Goal: Task Accomplishment & Management: Manage account settings

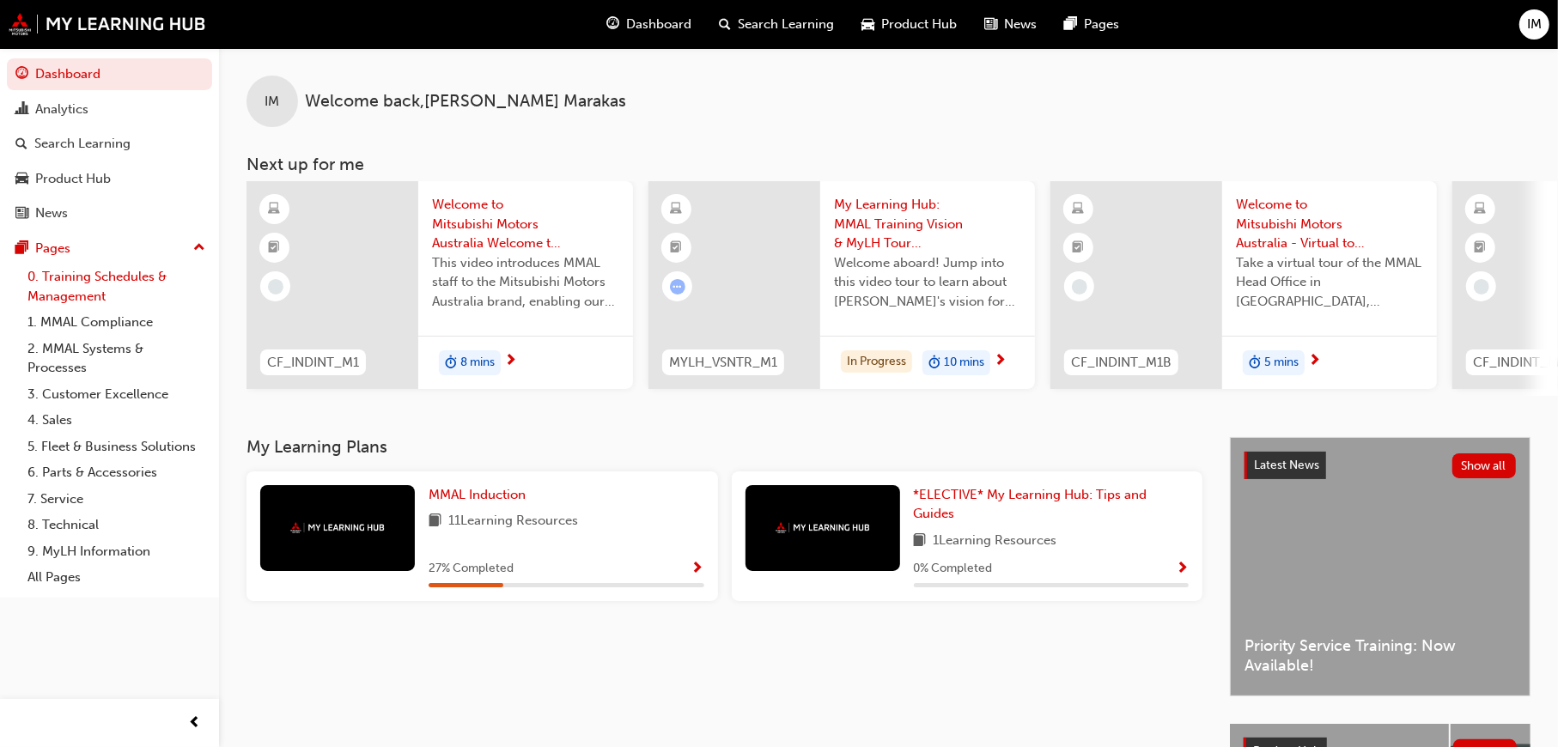
click at [123, 265] on link "0. Training Schedules & Management" at bounding box center [116, 287] width 191 height 46
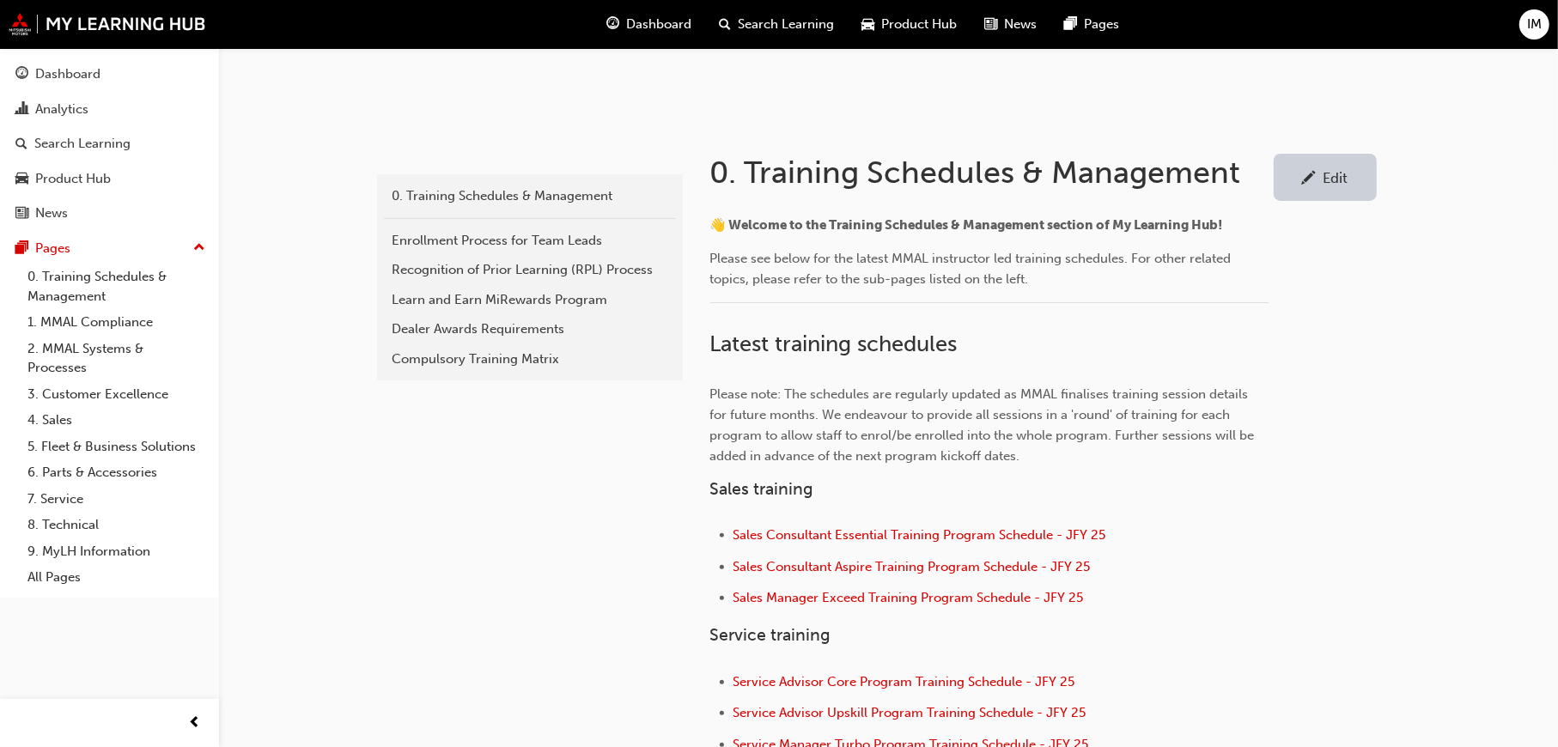
scroll to position [429, 0]
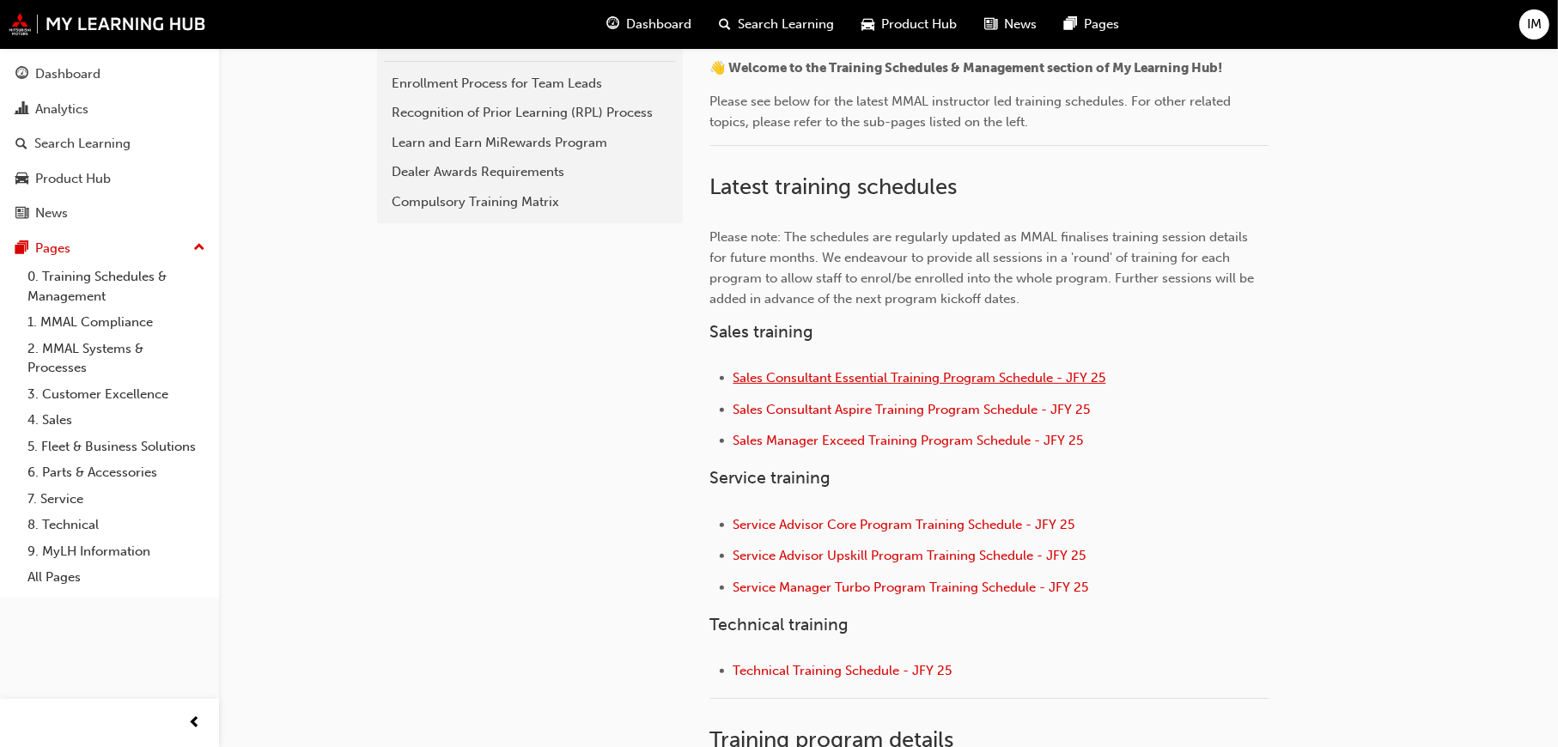
click at [885, 372] on span "Sales Consultant Essential Training Program Schedule - JFY 25" at bounding box center [919, 377] width 373 height 15
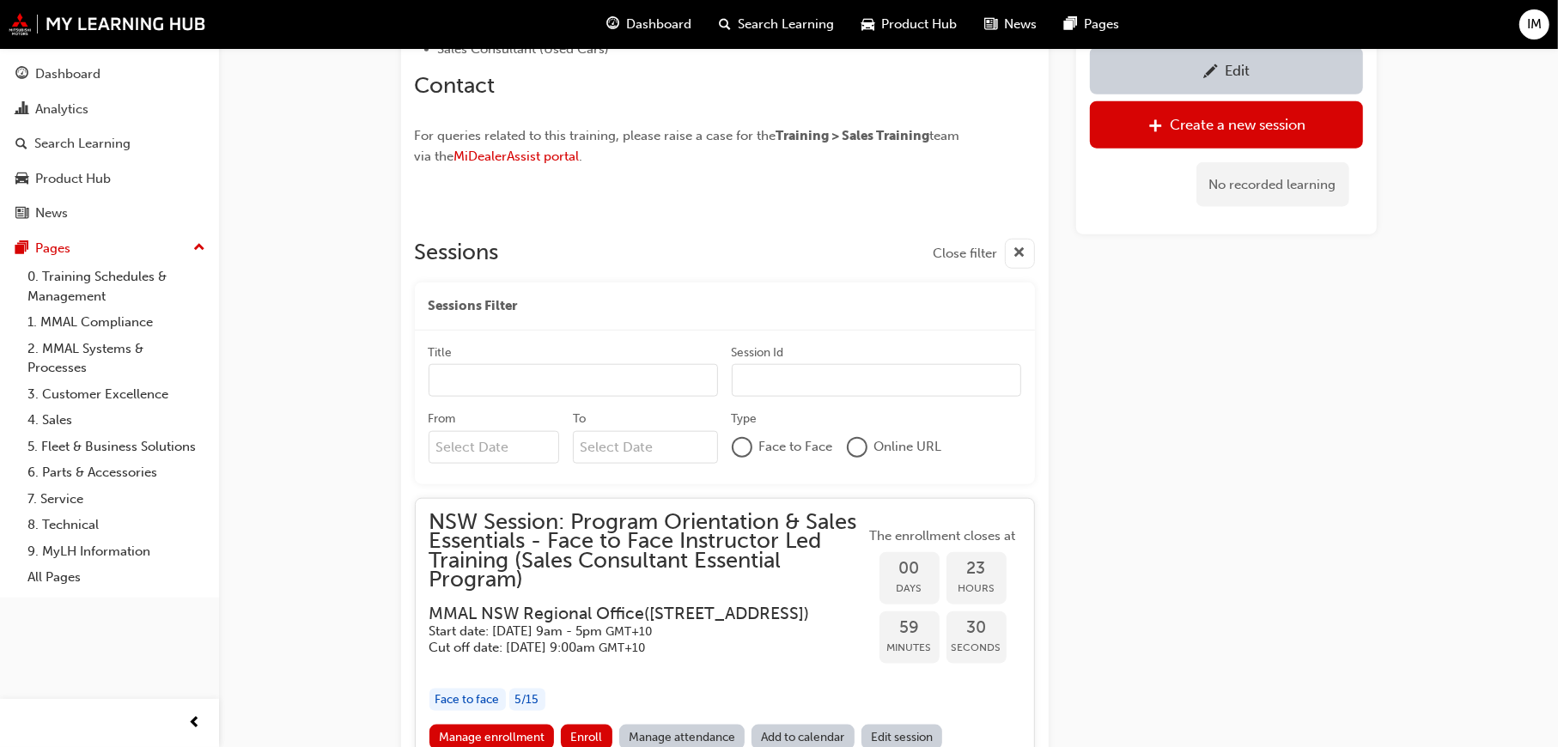
scroll to position [1628, 0]
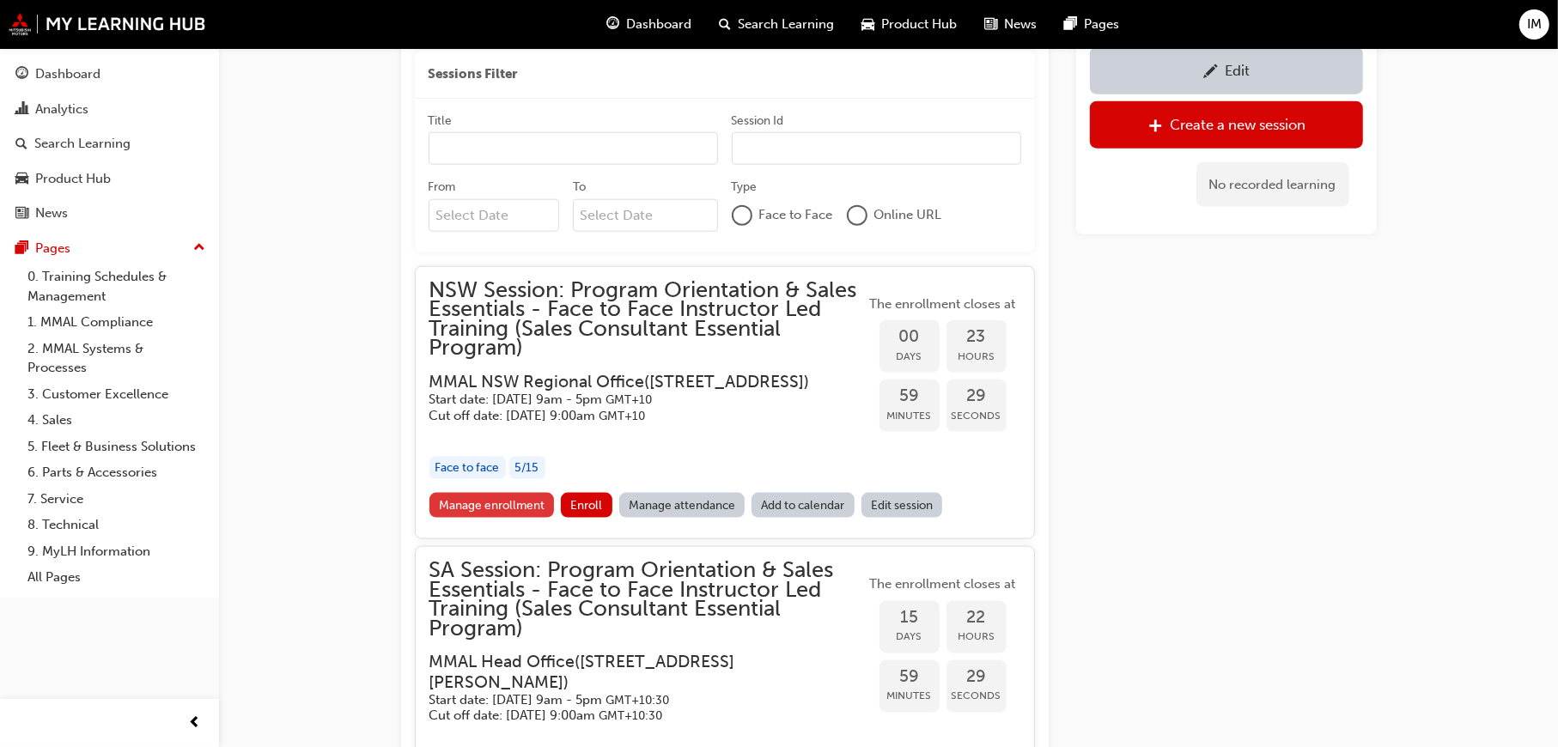
click at [496, 518] on link "Manage enrollment" at bounding box center [491, 505] width 125 height 25
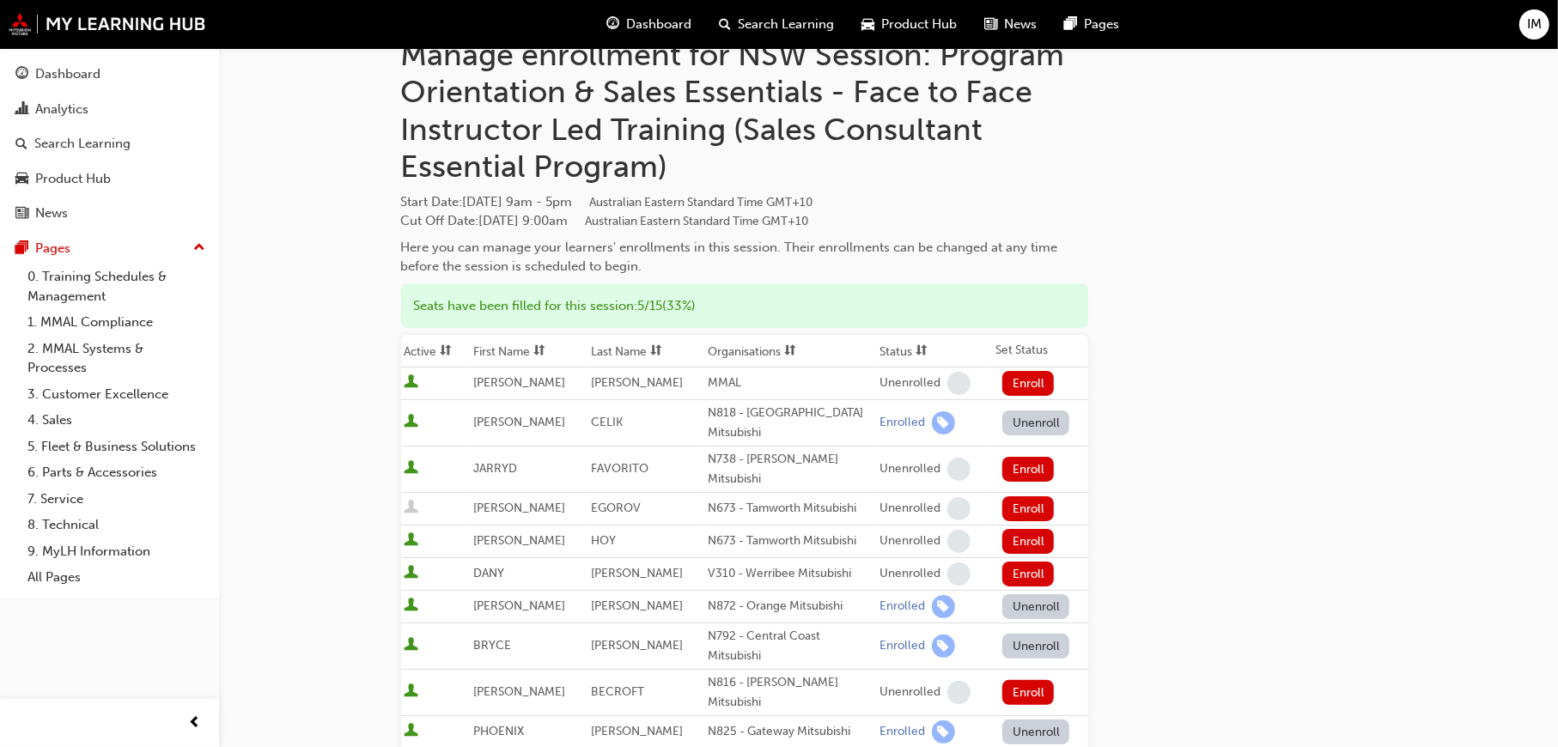
scroll to position [172, 0]
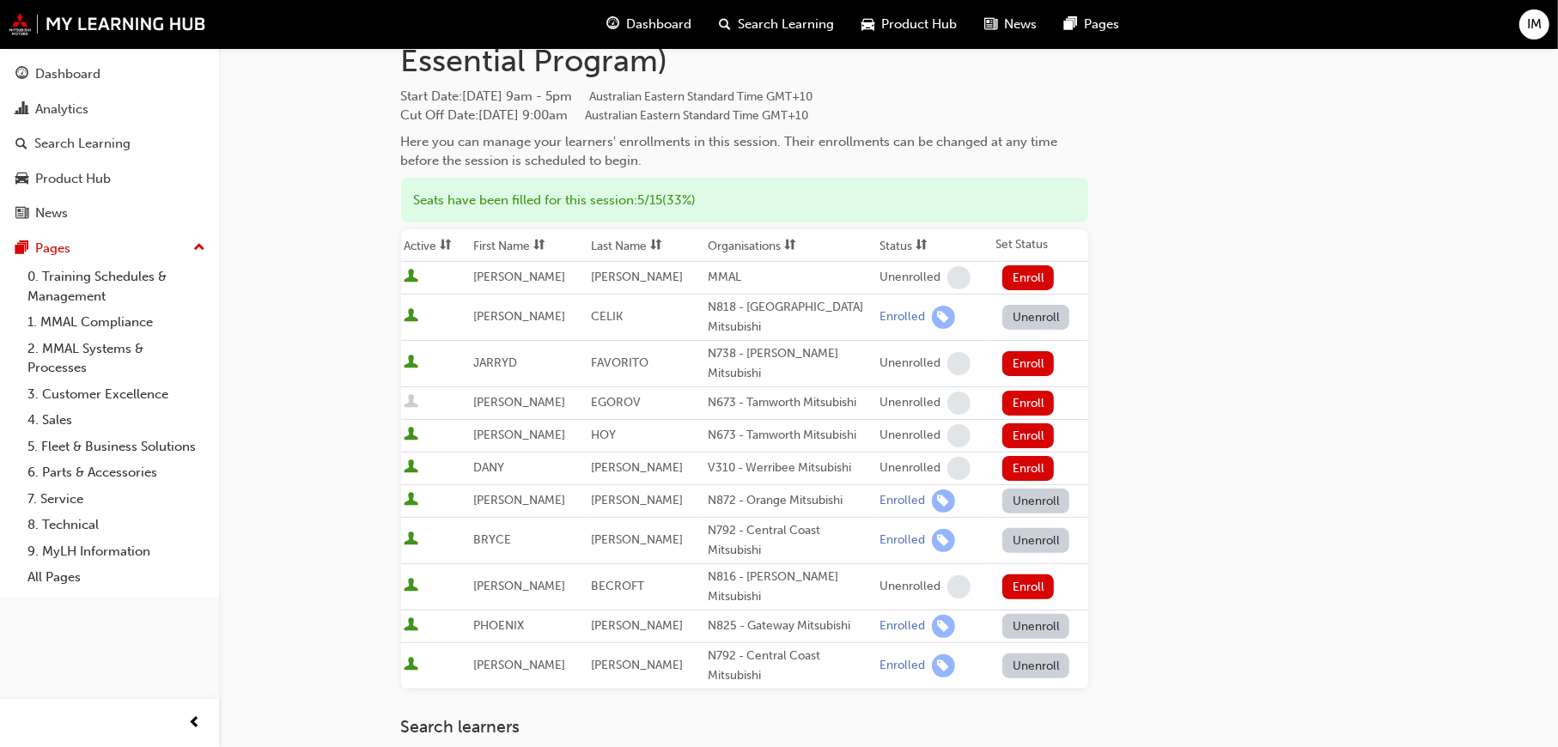
click at [1036, 528] on button "Unenroll" at bounding box center [1035, 540] width 67 height 25
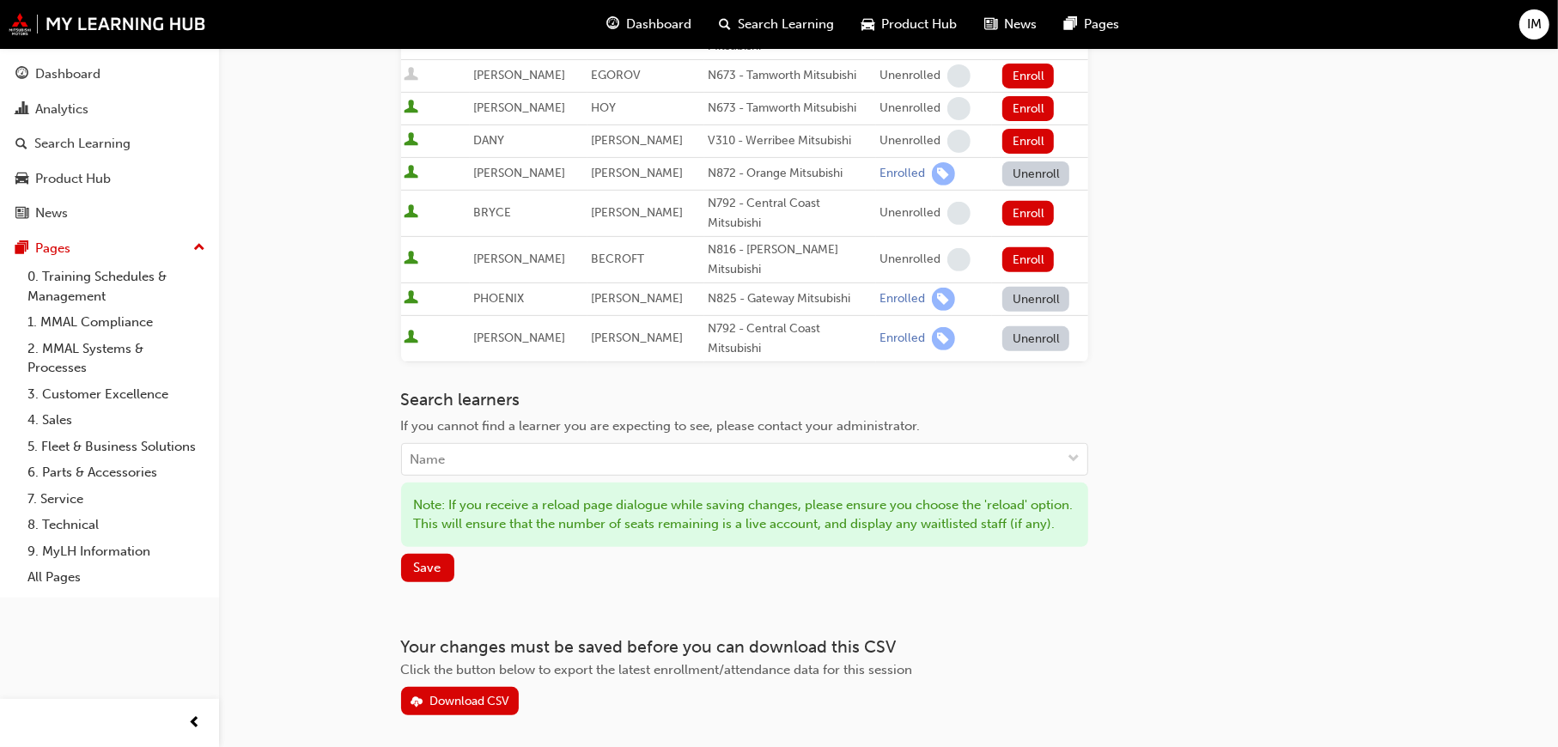
scroll to position [515, 0]
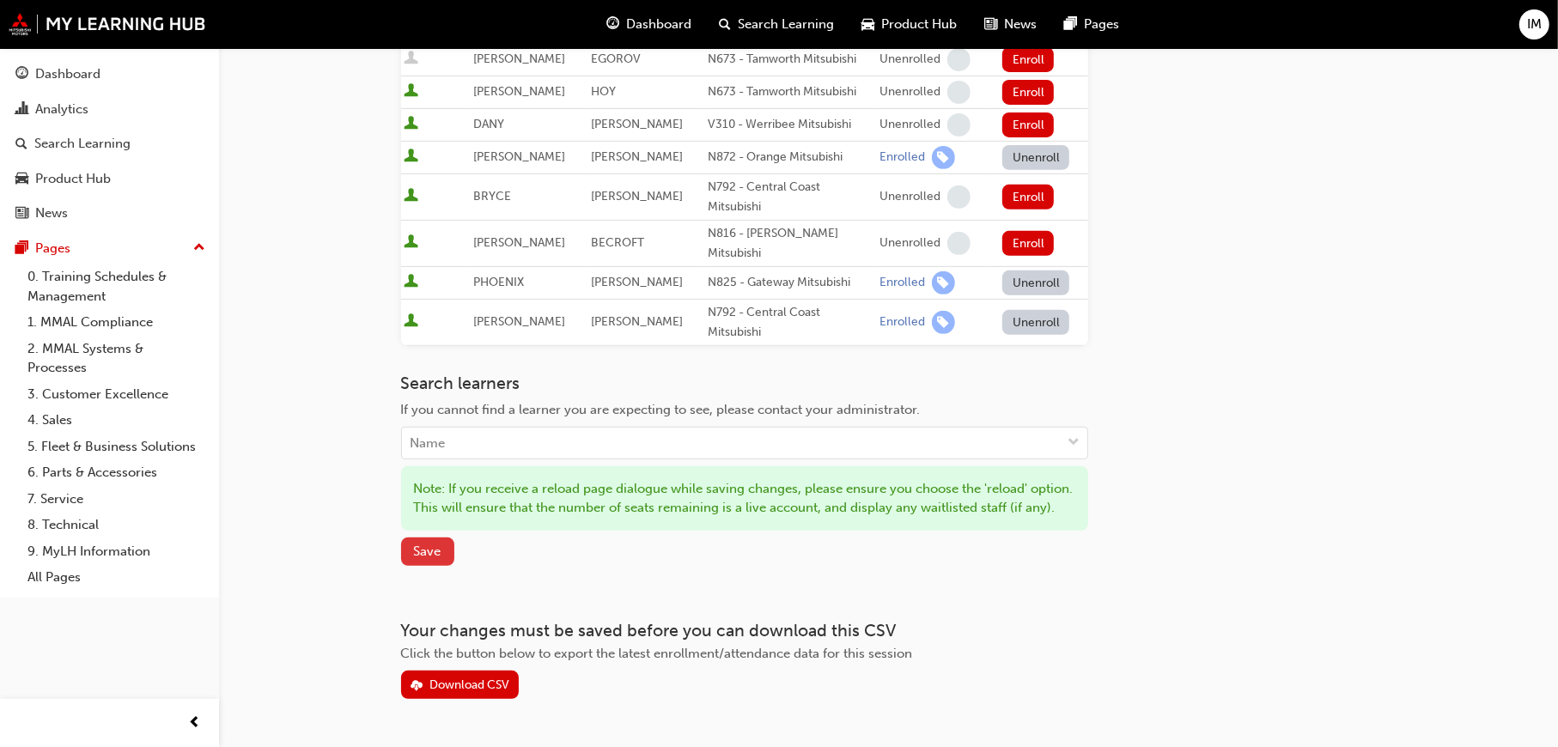
click at [431, 544] on span "Save" at bounding box center [427, 551] width 27 height 15
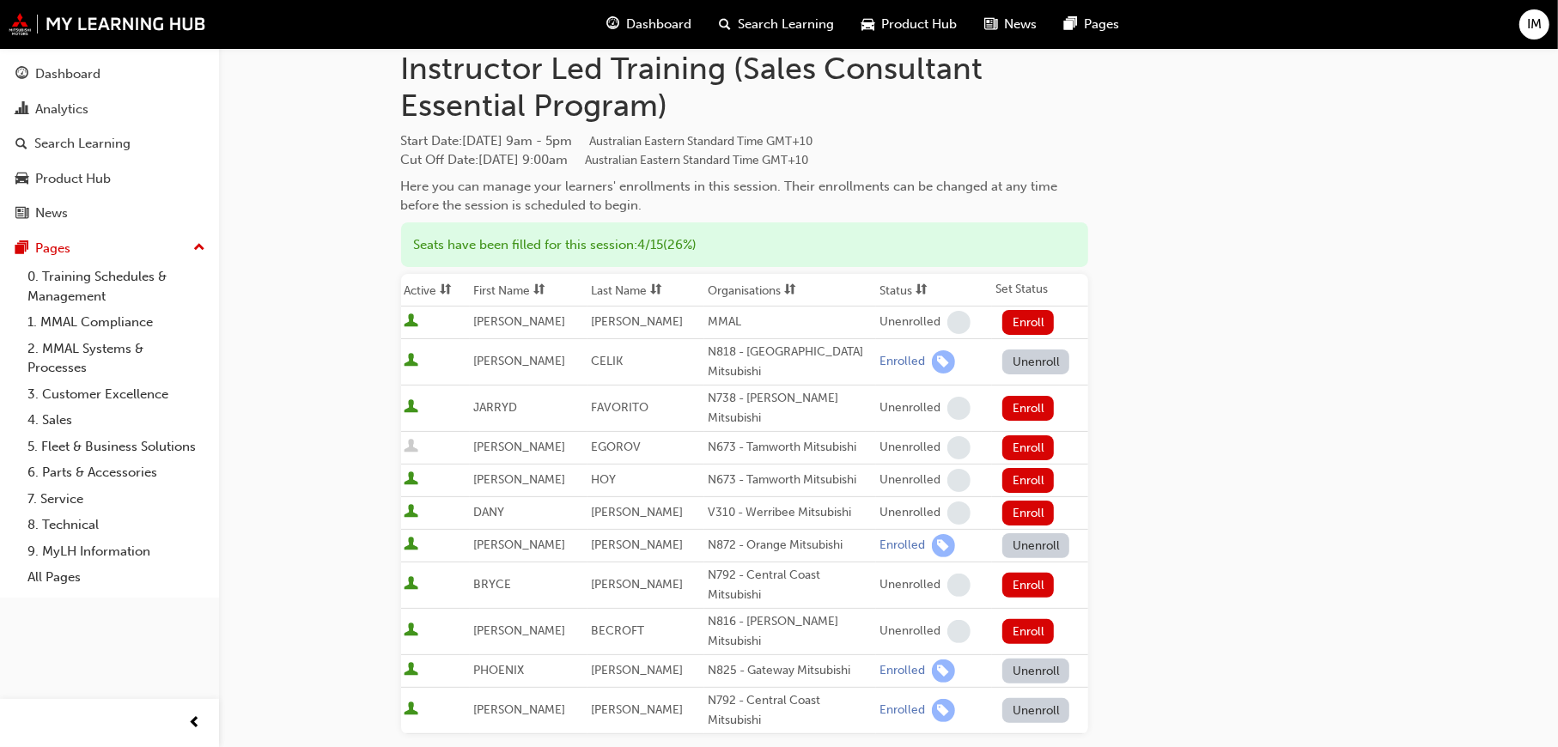
scroll to position [119, 0]
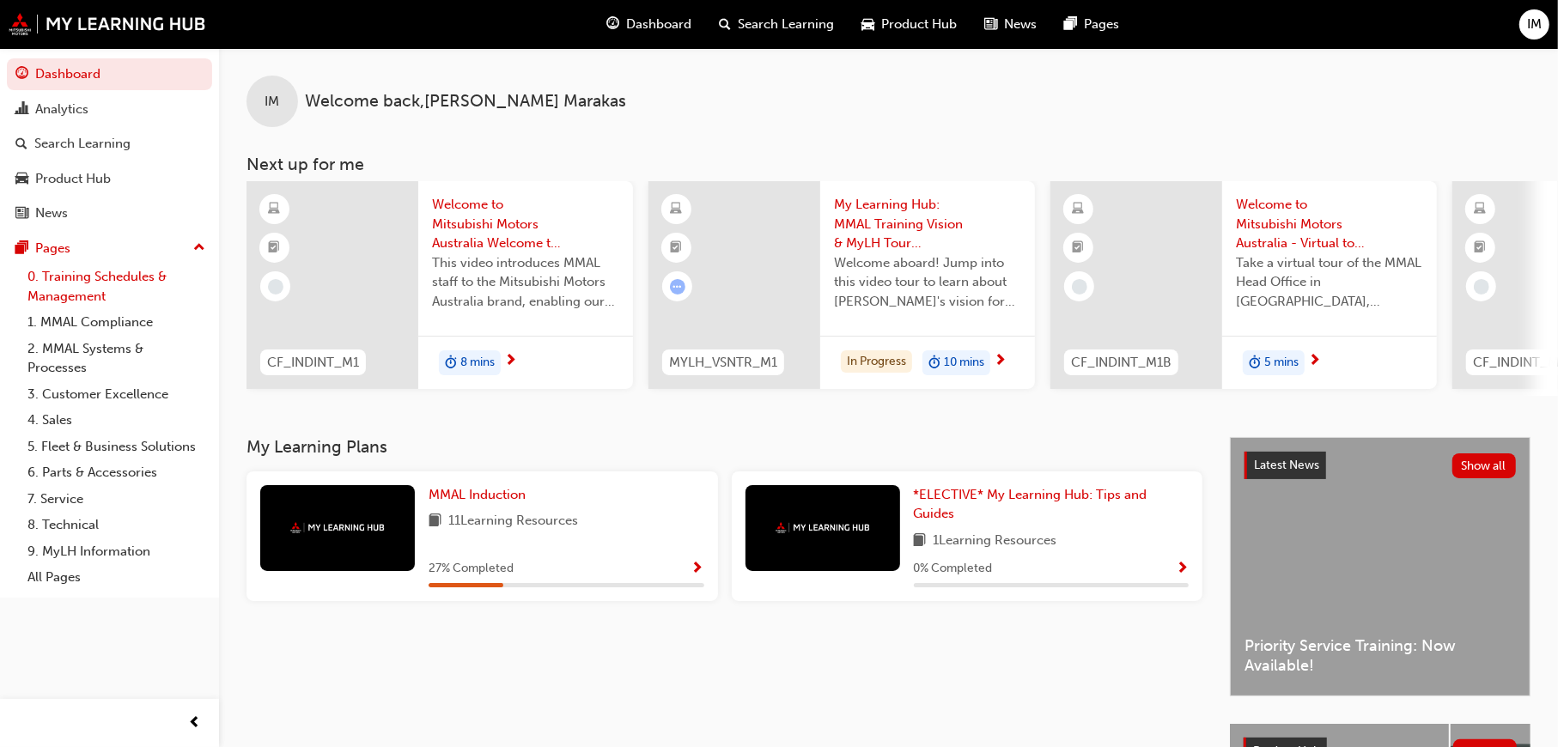
click at [113, 273] on link "0. Training Schedules & Management" at bounding box center [116, 287] width 191 height 46
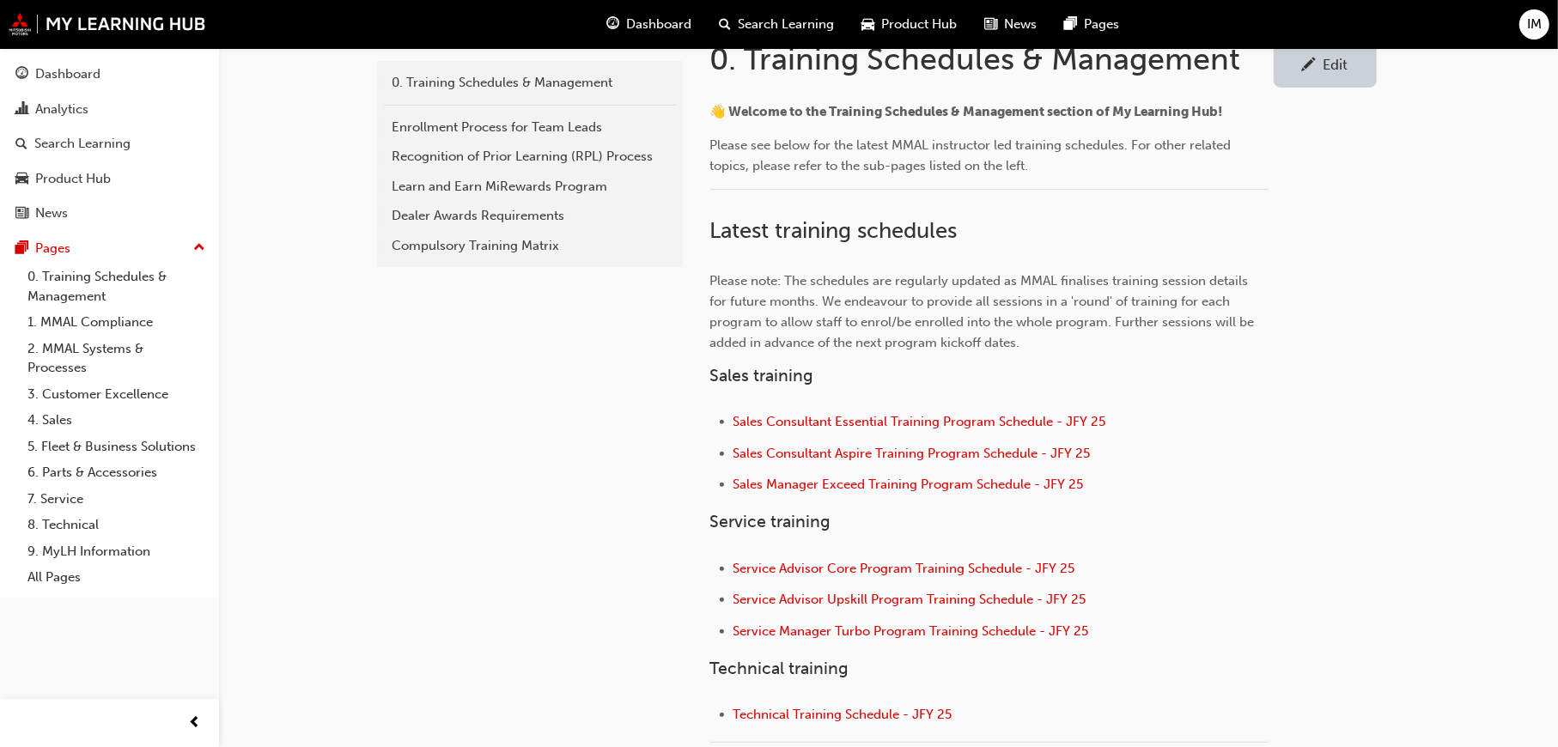
scroll to position [429, 0]
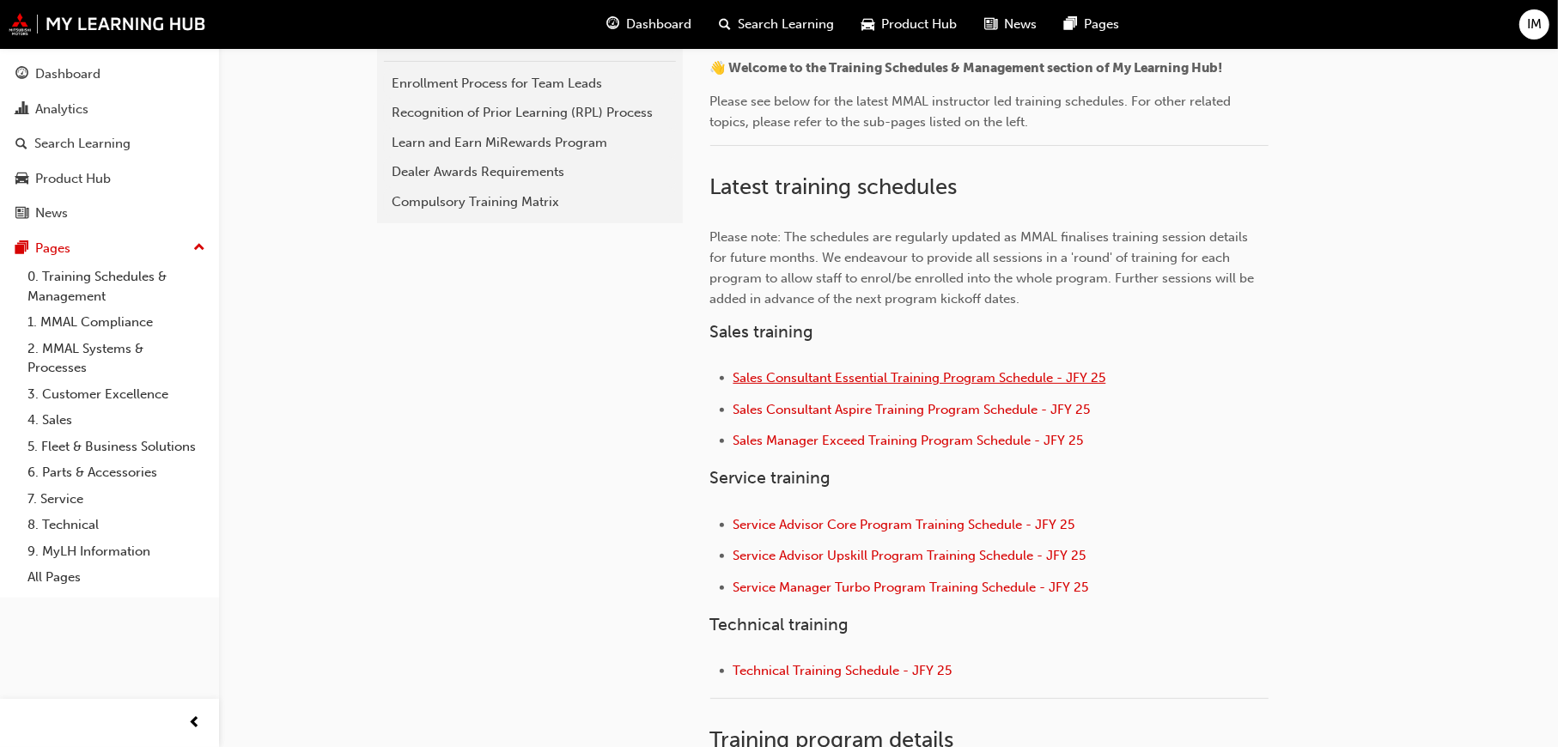
click at [896, 376] on span "Sales Consultant Essential Training Program Schedule - JFY 25" at bounding box center [919, 377] width 373 height 15
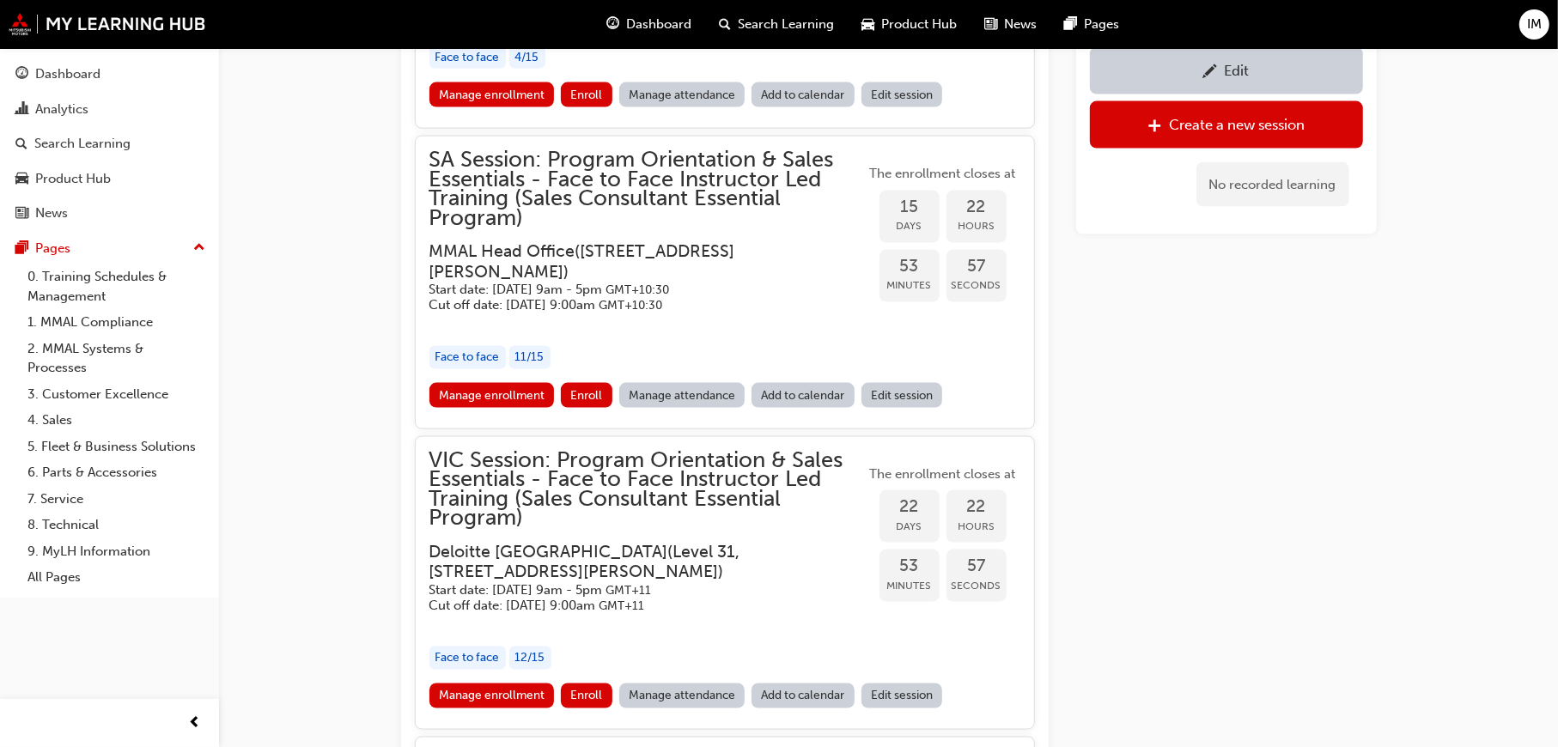
scroll to position [1924, 0]
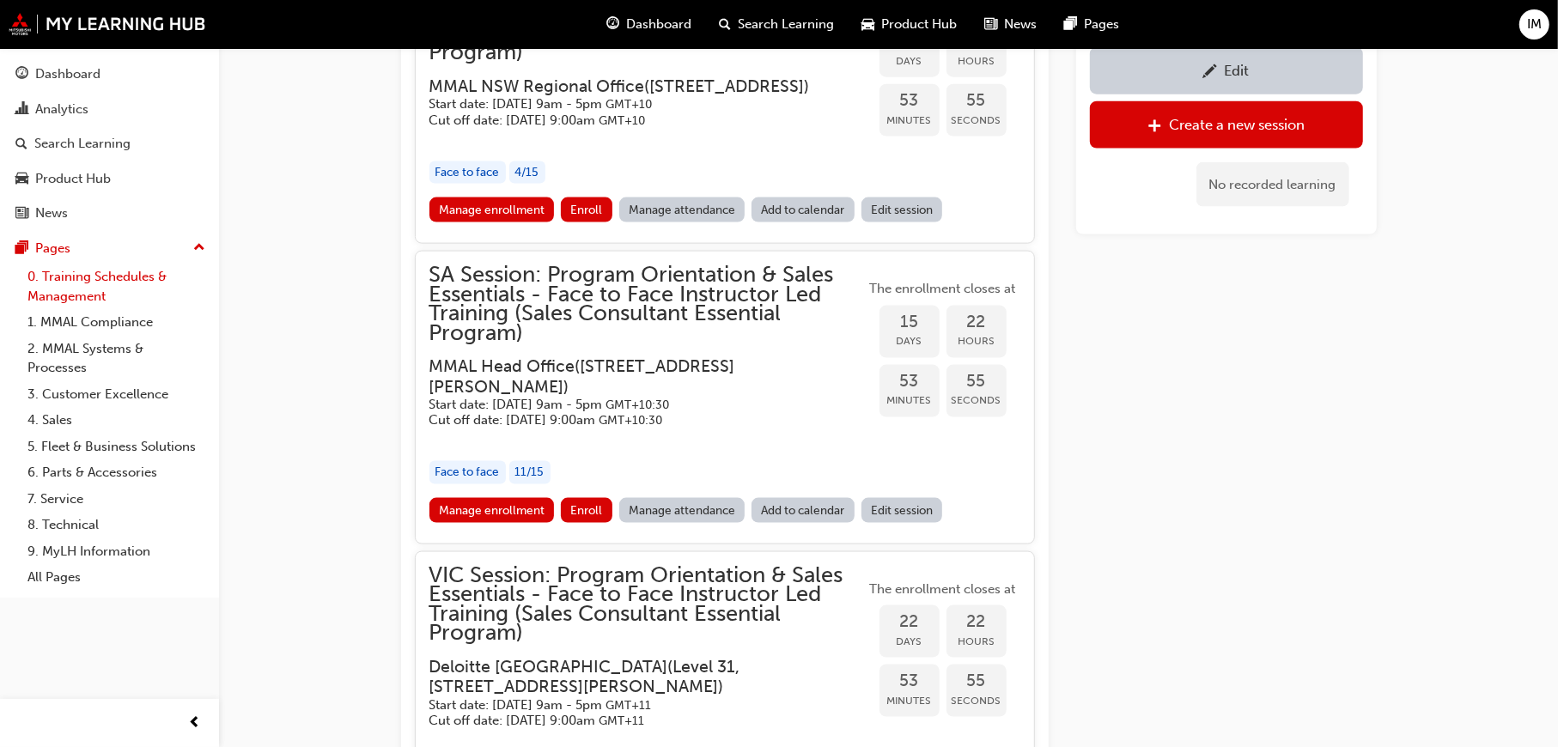
click at [60, 277] on link "0. Training Schedules & Management" at bounding box center [116, 287] width 191 height 46
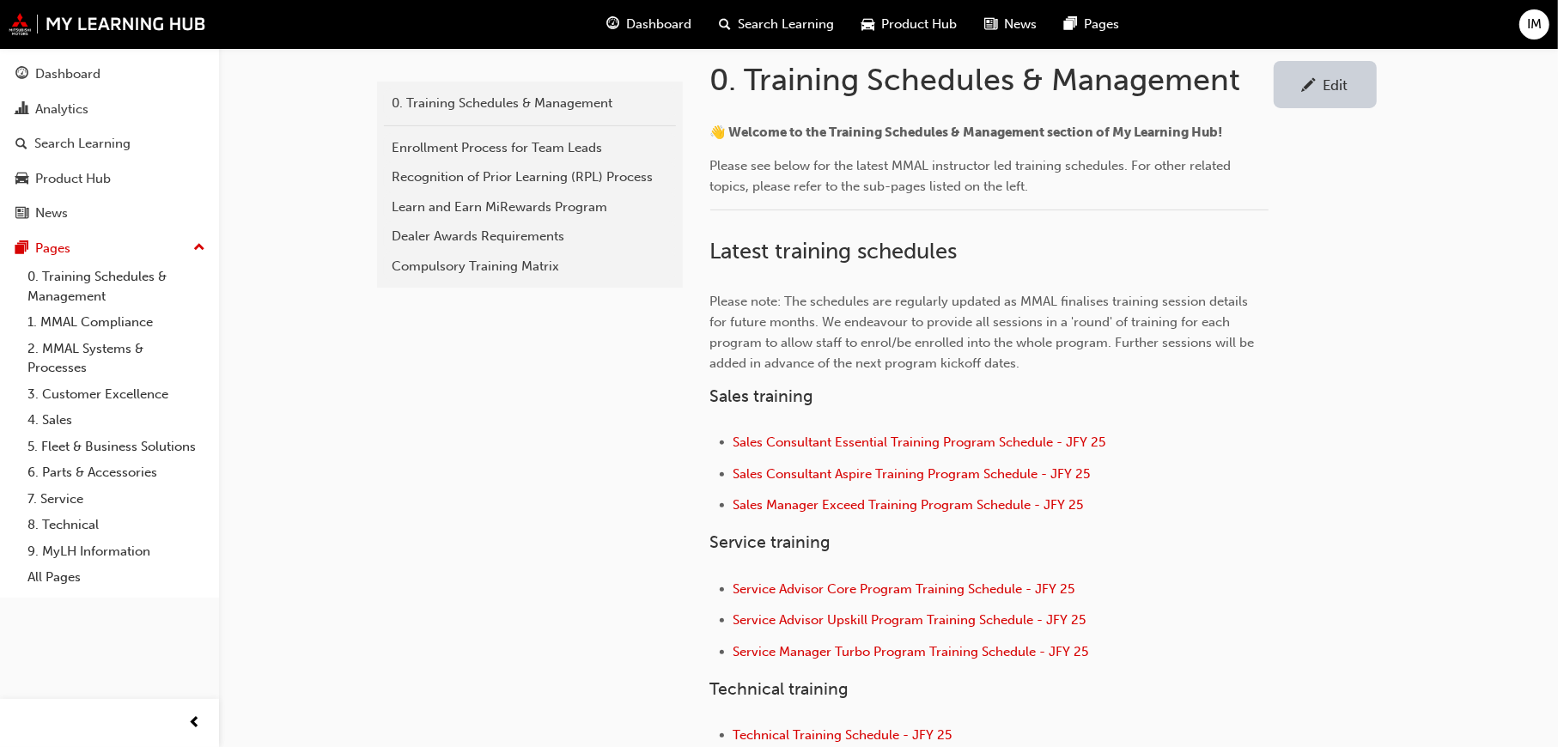
scroll to position [429, 0]
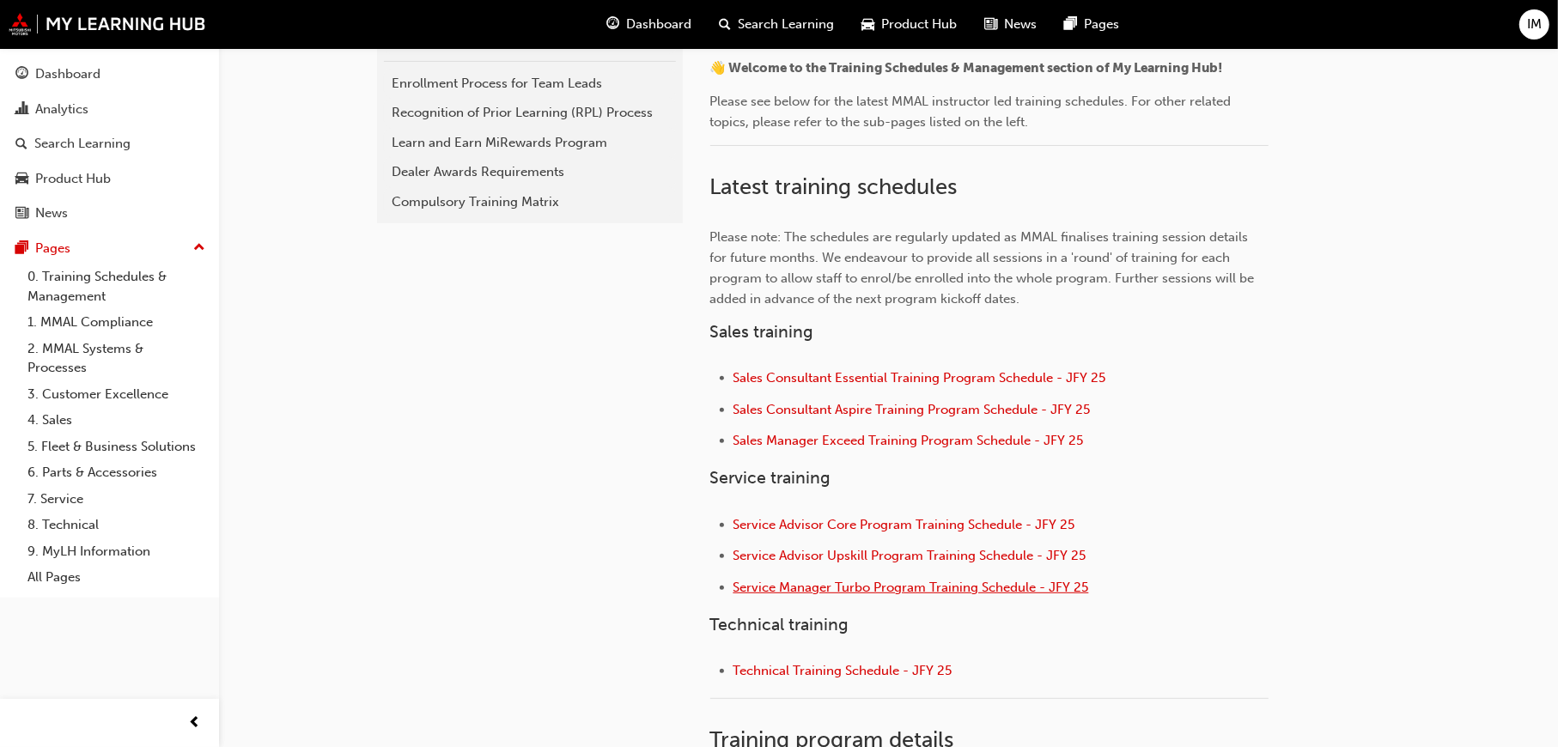
click at [817, 587] on span "Service Manager Turbo Program Training Schedule - JFY 25" at bounding box center [911, 587] width 356 height 15
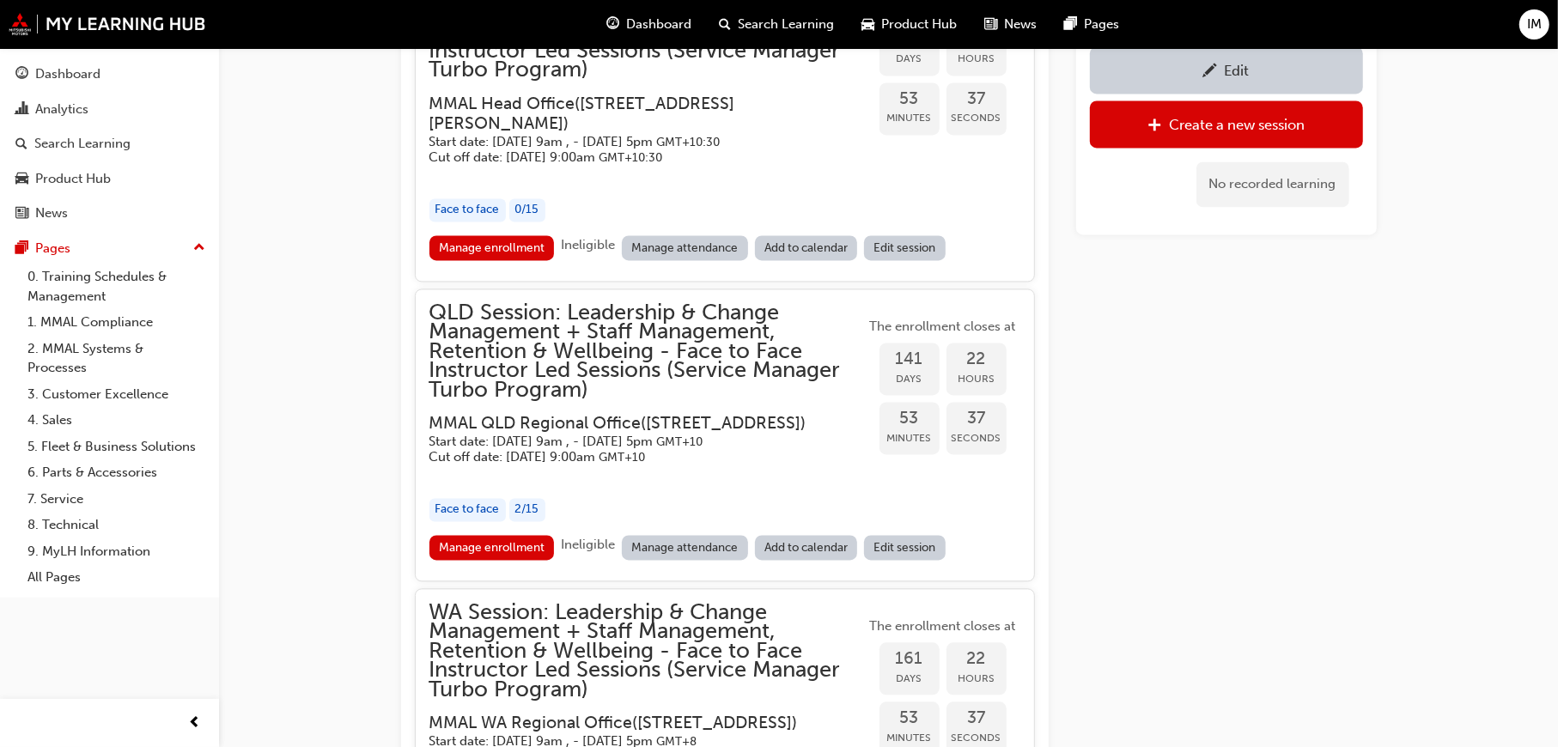
scroll to position [2829, 0]
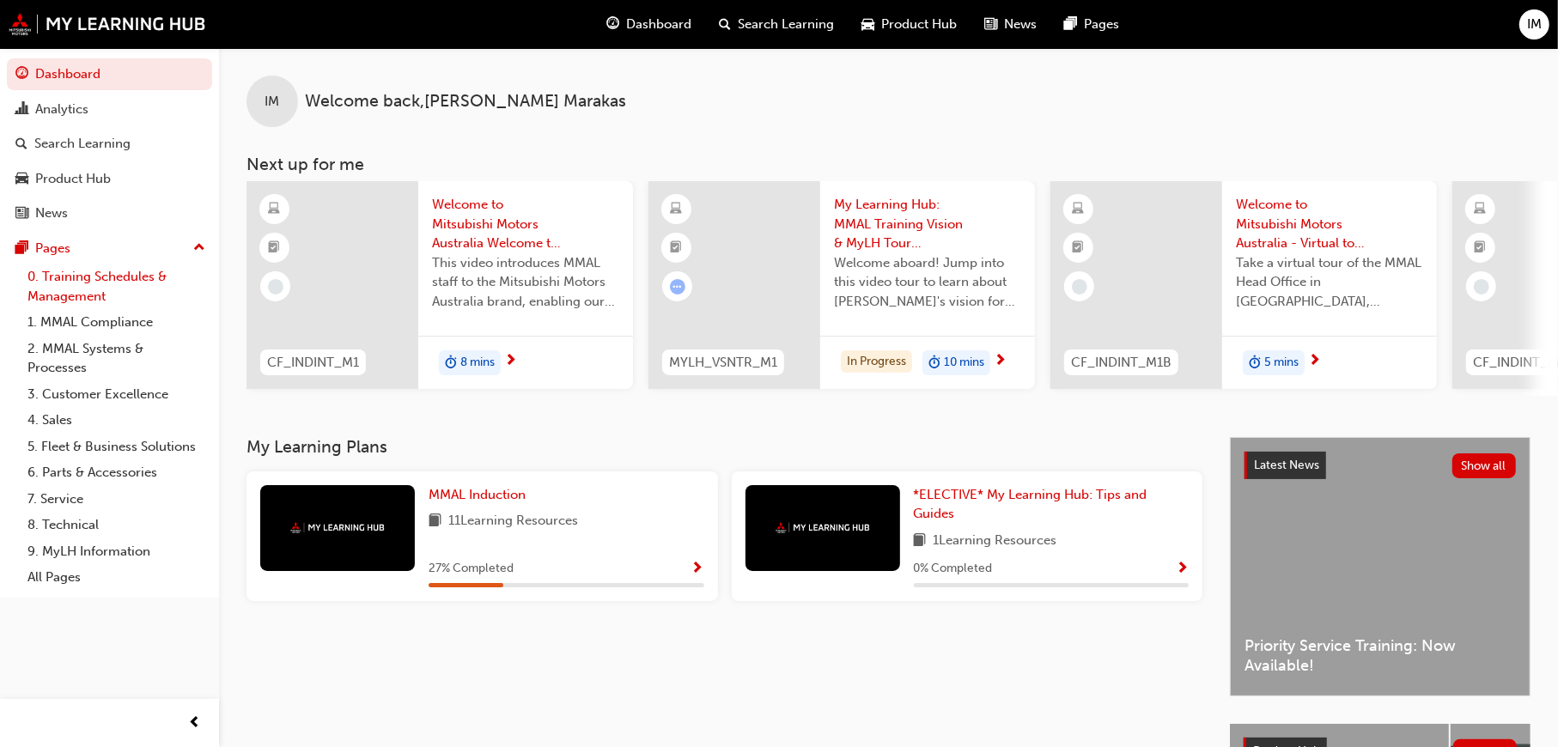
click at [137, 270] on link "0. Training Schedules & Management" at bounding box center [116, 287] width 191 height 46
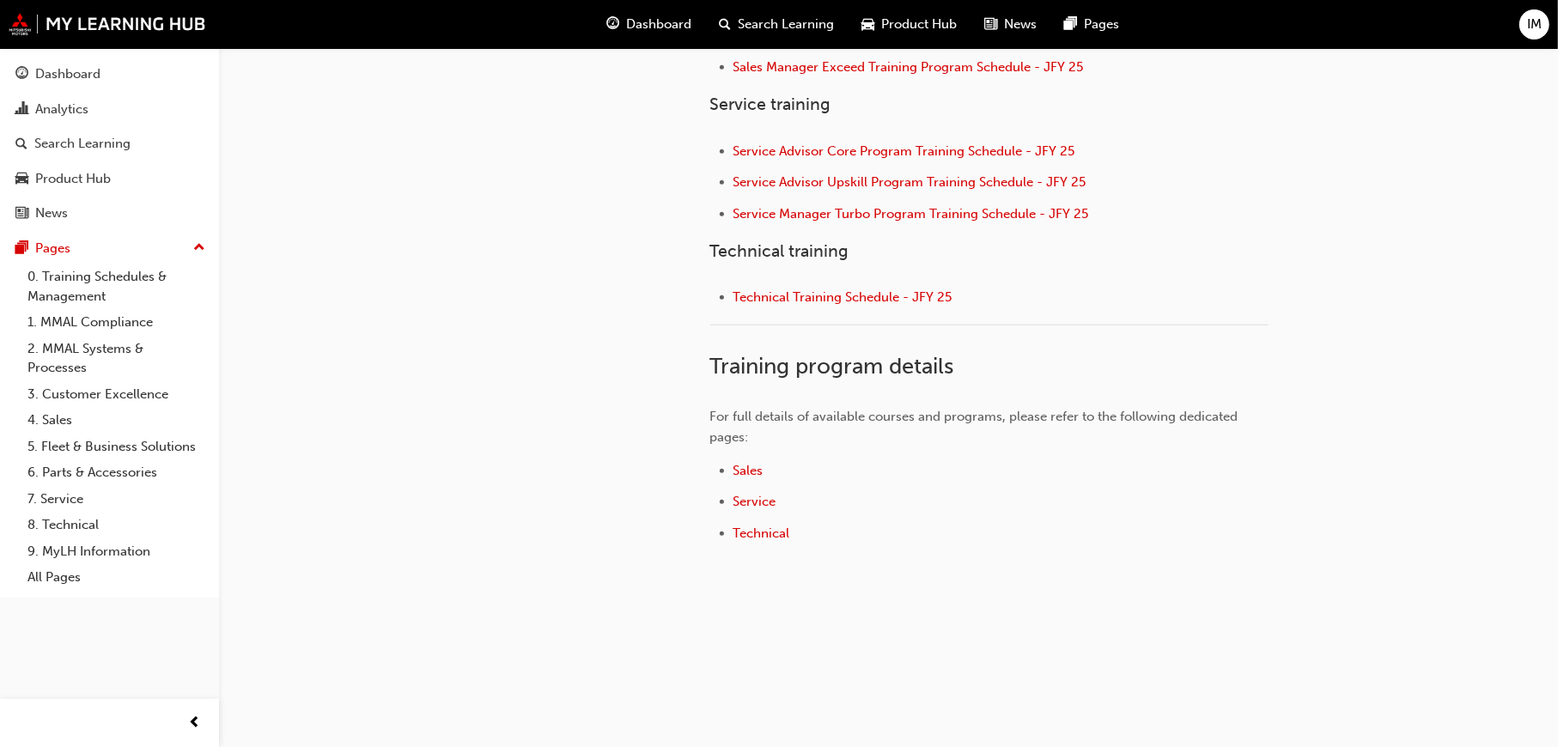
scroll to position [293, 0]
